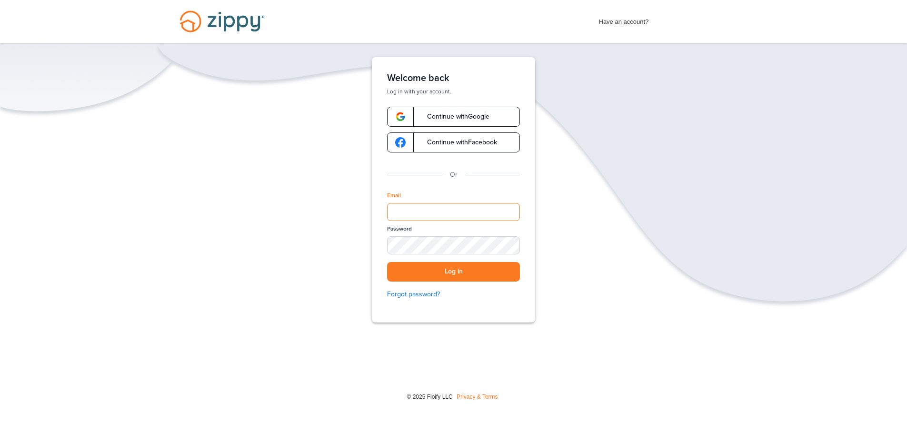
click at [454, 210] on input "Email" at bounding box center [453, 212] width 133 height 18
type input "**********"
click at [387, 262] on button "Log in" at bounding box center [453, 272] width 133 height 20
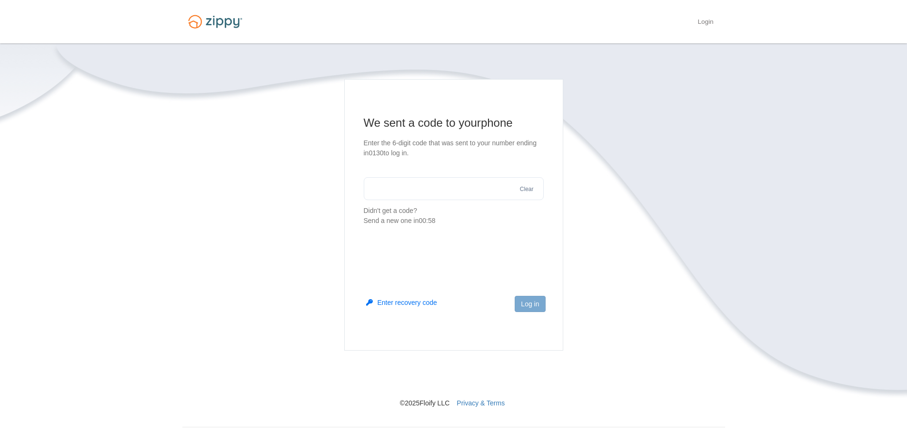
click at [468, 185] on input "text" at bounding box center [454, 188] width 180 height 23
type input "******"
click at [518, 303] on button "Log in" at bounding box center [529, 304] width 30 height 16
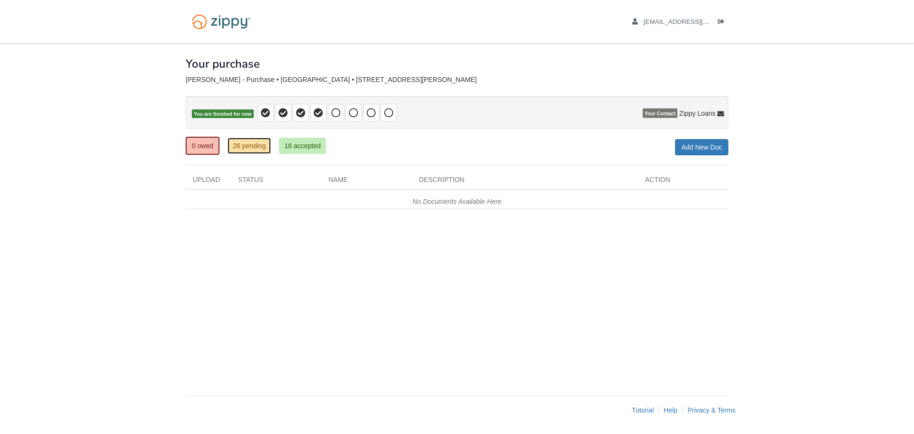
click at [257, 149] on link "26 pending" at bounding box center [249, 146] width 43 height 16
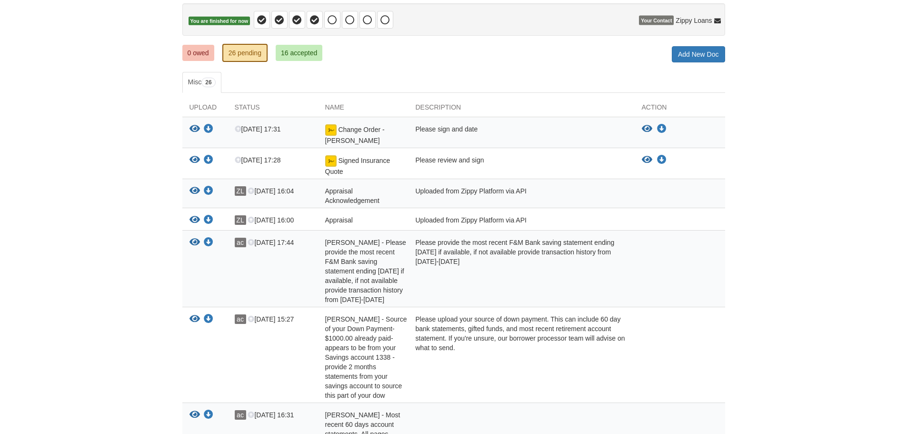
scroll to position [95, 0]
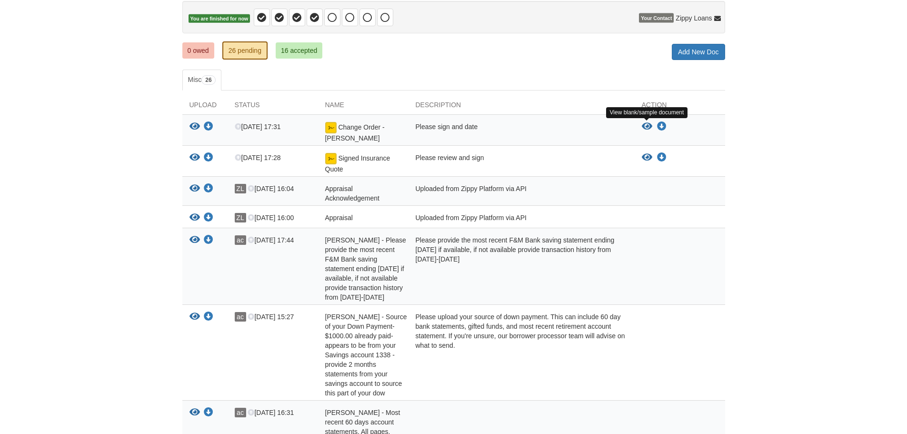
click at [642, 127] on icon "View Change Order - Caskey" at bounding box center [647, 127] width 10 height 10
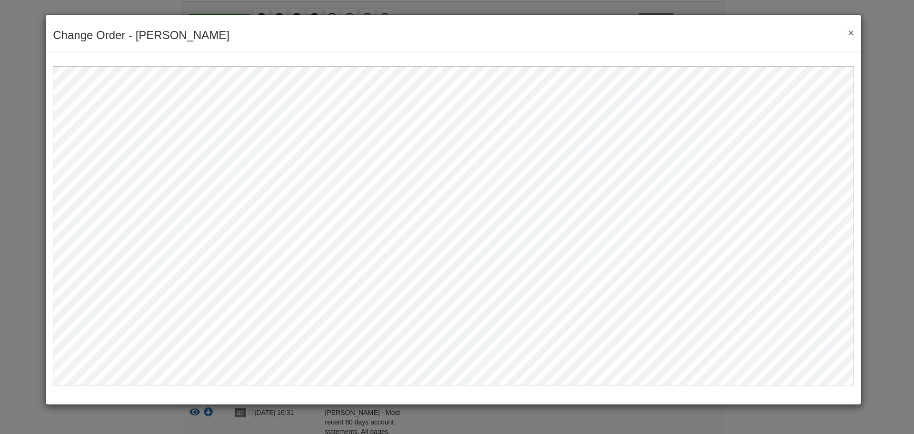
click at [849, 32] on button "×" at bounding box center [847, 33] width 11 height 10
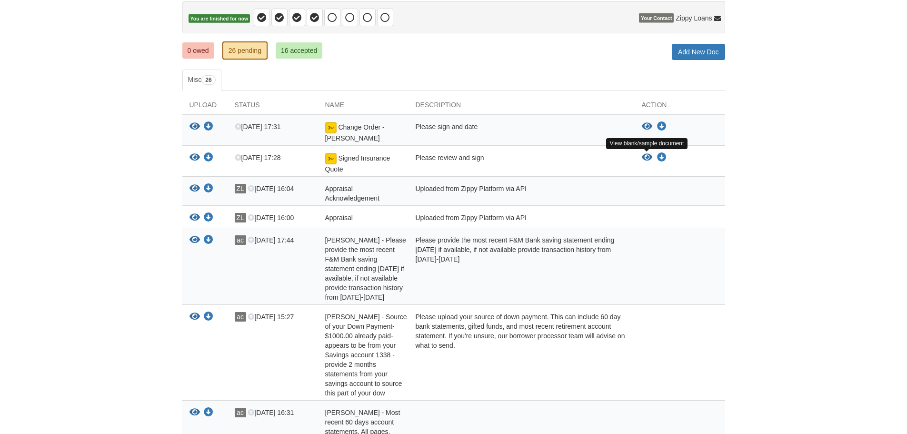
click at [651, 155] on icon "View Signed Insurance Quote" at bounding box center [647, 158] width 10 height 10
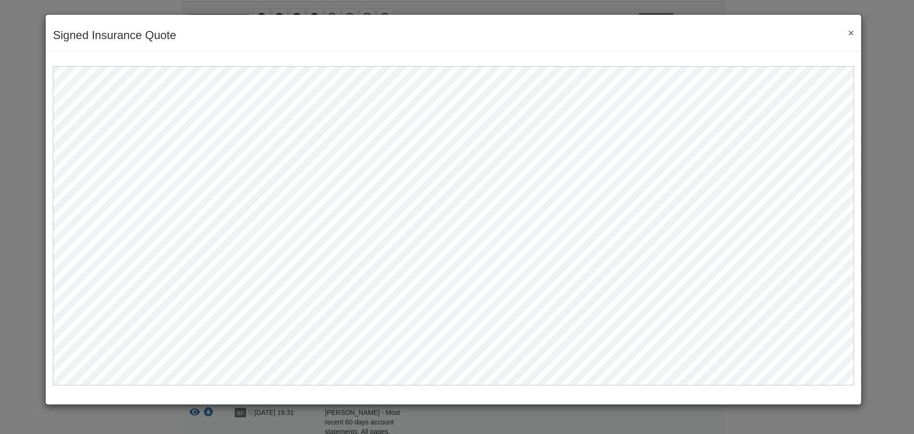
click at [849, 34] on button "×" at bounding box center [847, 33] width 11 height 10
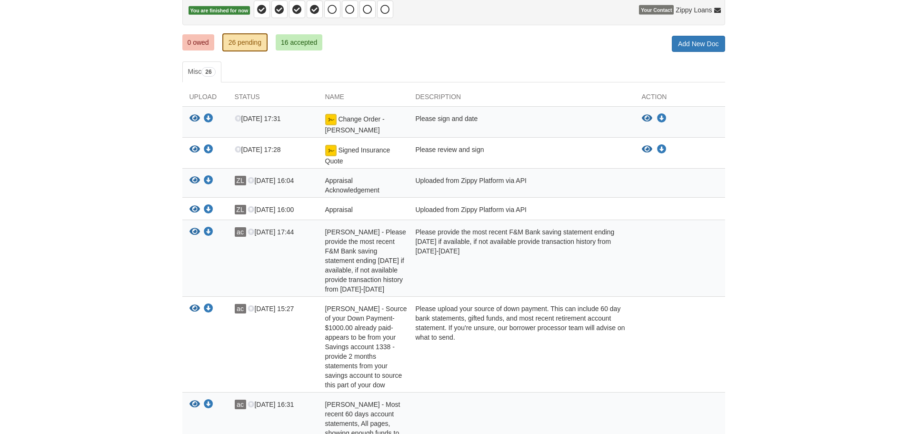
scroll to position [0, 0]
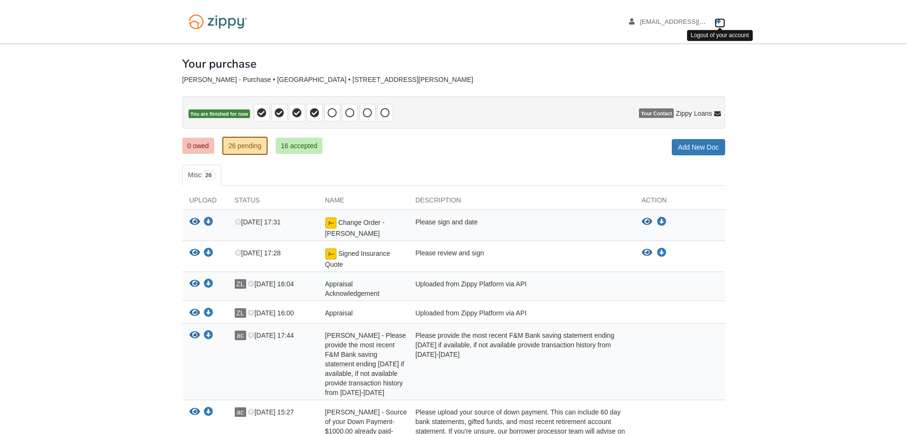
click at [718, 24] on icon "Log out" at bounding box center [717, 22] width 7 height 7
